Goal: Find specific page/section: Find specific page/section

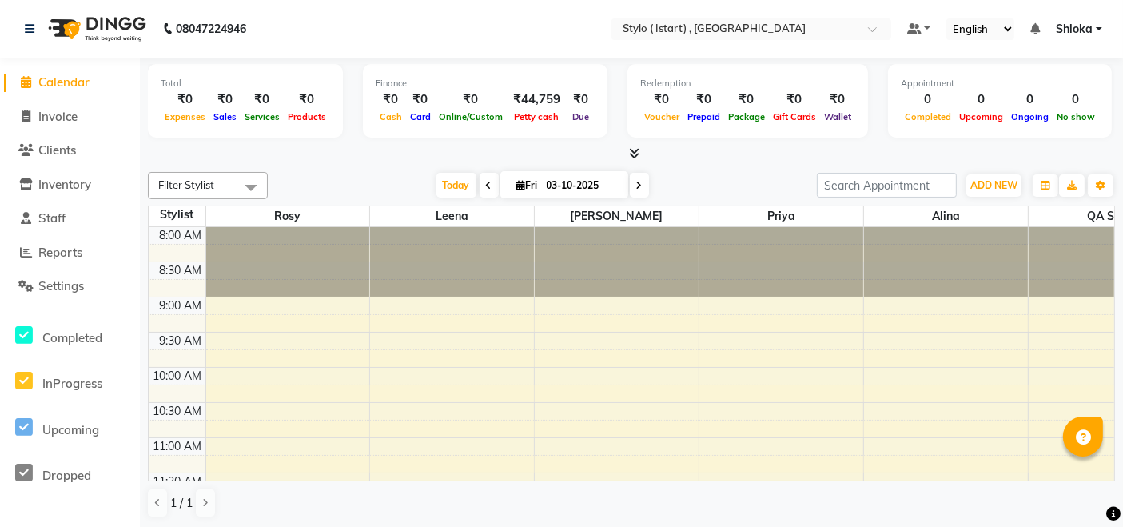
click at [207, 147] on div at bounding box center [631, 153] width 967 height 17
click at [66, 83] on span "Calendar" at bounding box center [63, 81] width 51 height 15
click at [33, 33] on icon at bounding box center [30, 28] width 10 height 11
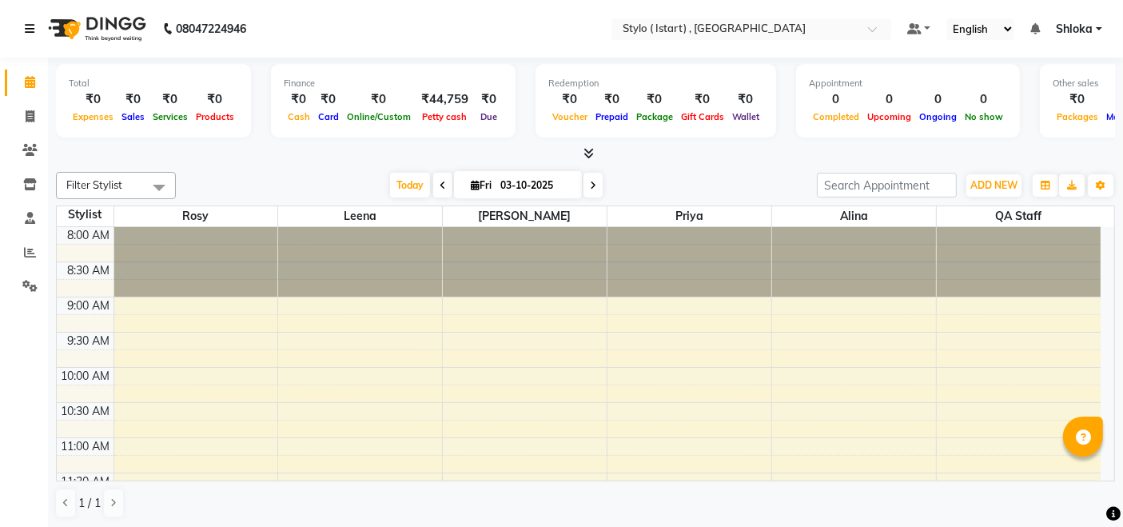
click at [33, 33] on icon at bounding box center [30, 28] width 10 height 11
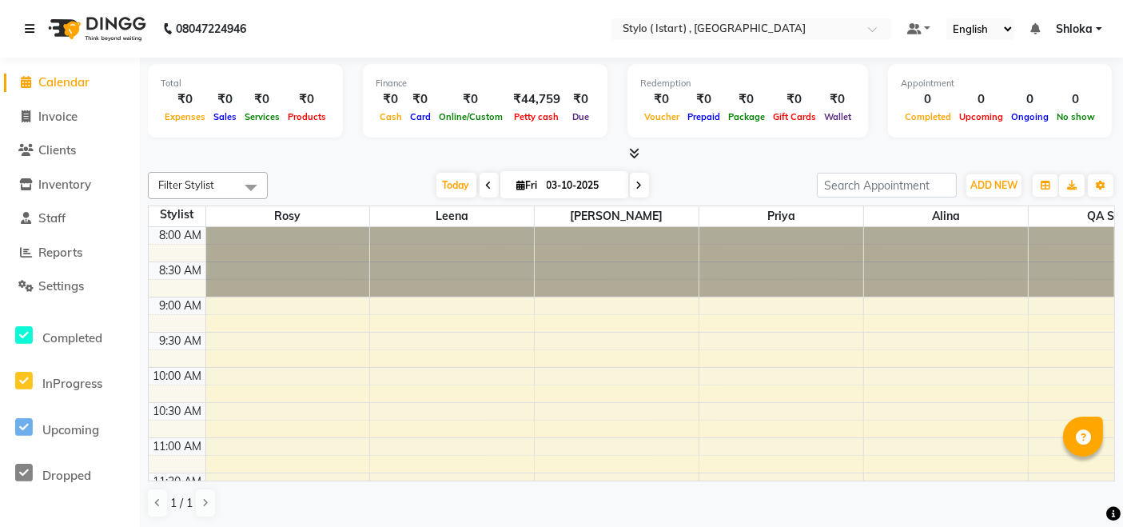
click at [33, 33] on icon at bounding box center [30, 28] width 10 height 11
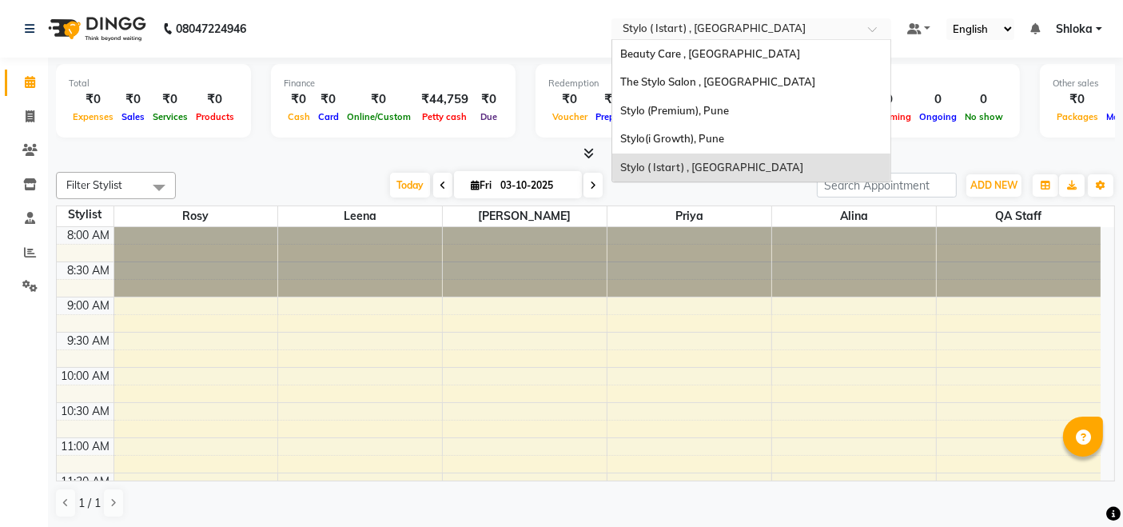
click at [685, 28] on input "text" at bounding box center [735, 30] width 232 height 16
click at [661, 132] on span "Stylo(i Growth), Pune" at bounding box center [672, 138] width 104 height 13
